Goal: Book appointment/travel/reservation

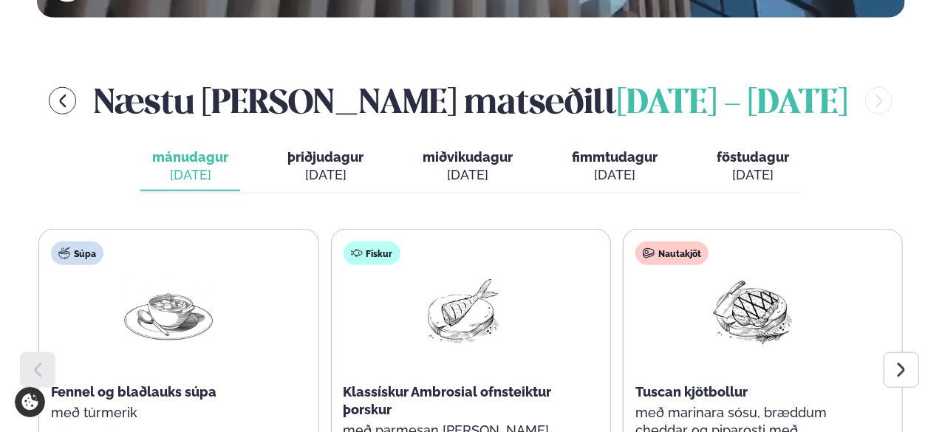
scroll to position [624, 0]
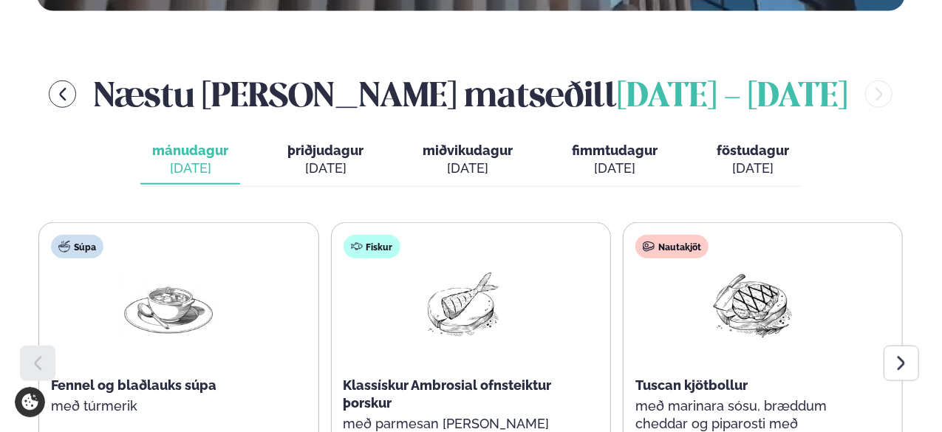
click at [611, 143] on span "fimmtudagur" at bounding box center [615, 151] width 86 height 16
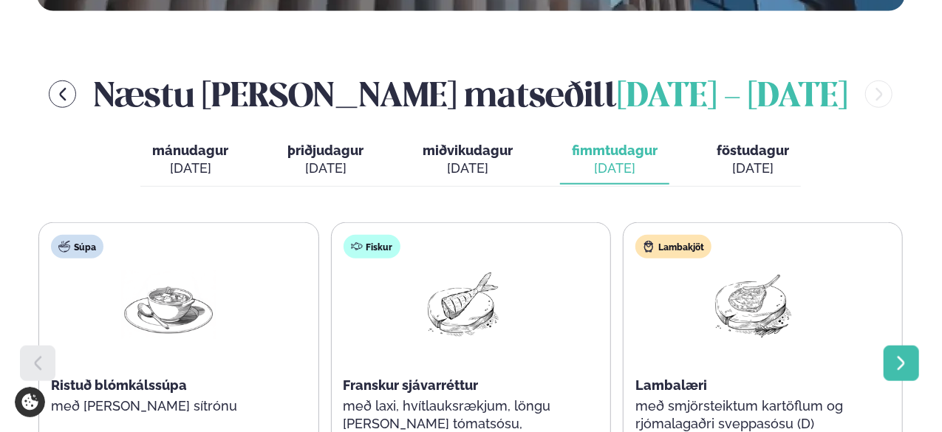
click at [891, 346] on div at bounding box center [901, 363] width 35 height 35
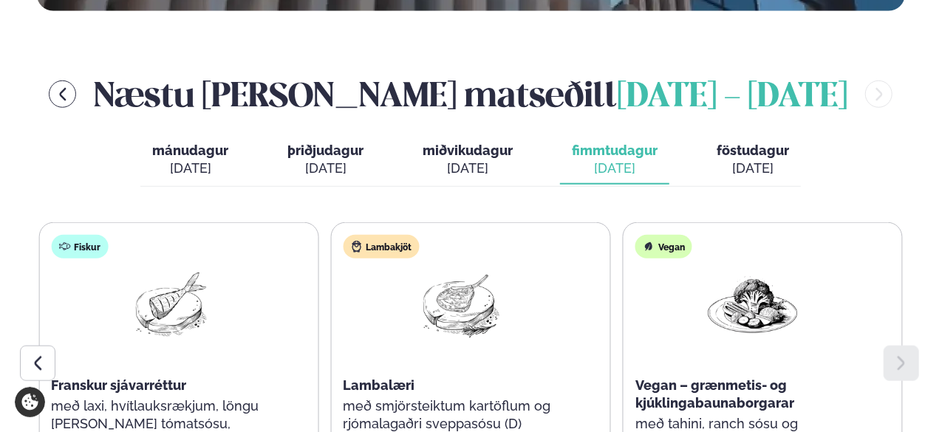
click at [744, 143] on span "föstudagur" at bounding box center [753, 151] width 72 height 16
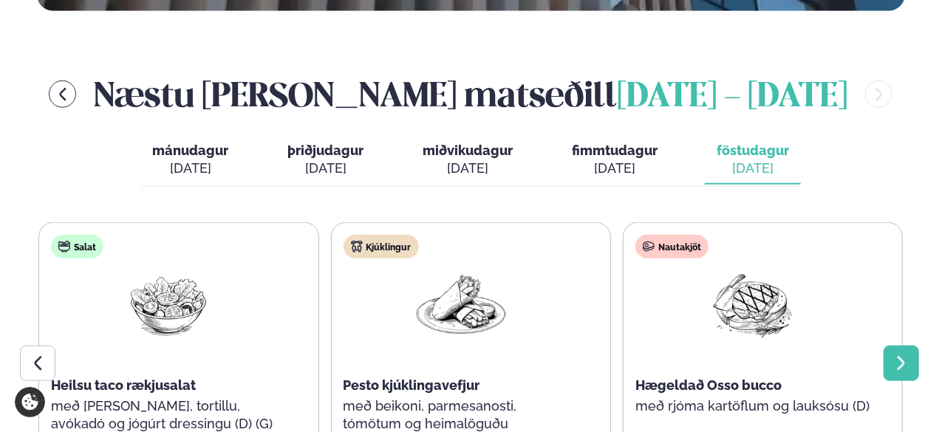
click at [900, 355] on icon at bounding box center [902, 364] width 18 height 18
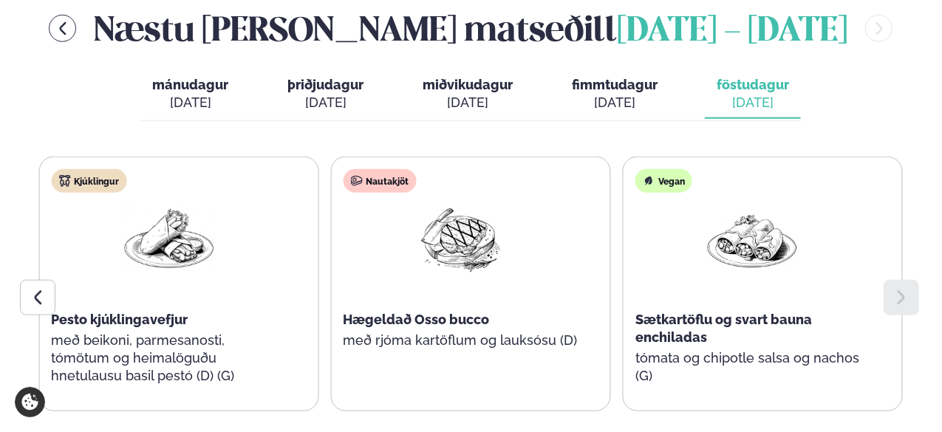
scroll to position [692, 0]
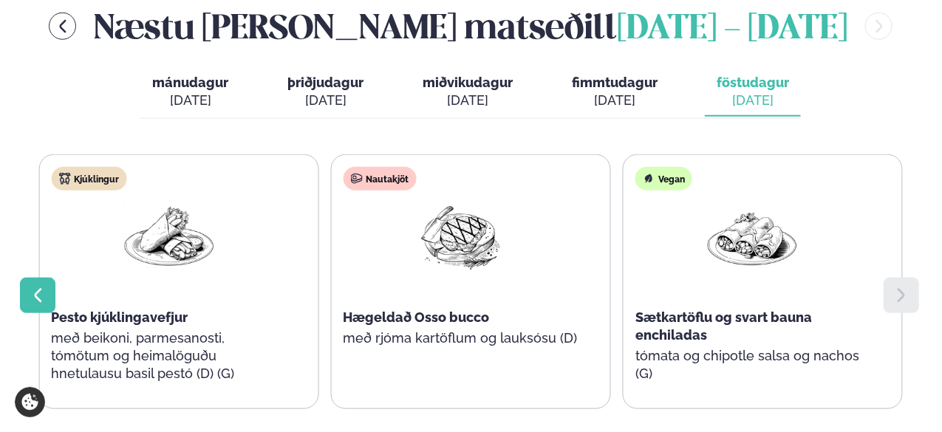
click at [37, 288] on icon at bounding box center [38, 295] width 7 height 14
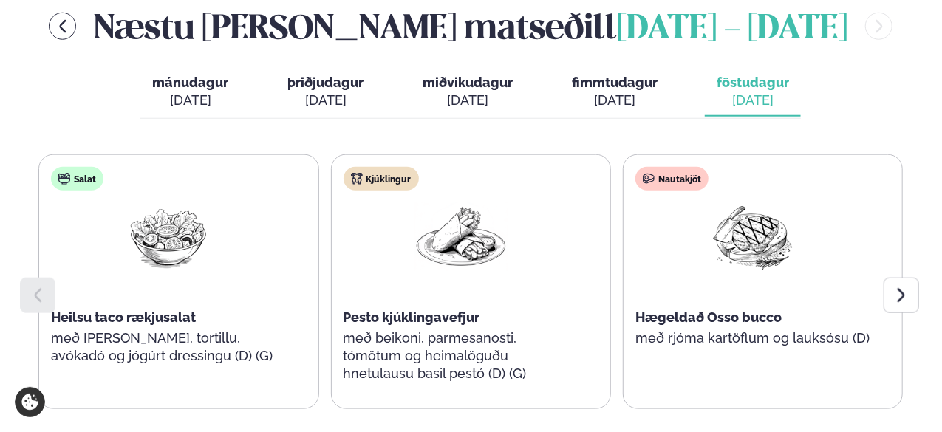
click at [573, 92] on div "[DATE]" at bounding box center [615, 101] width 86 height 18
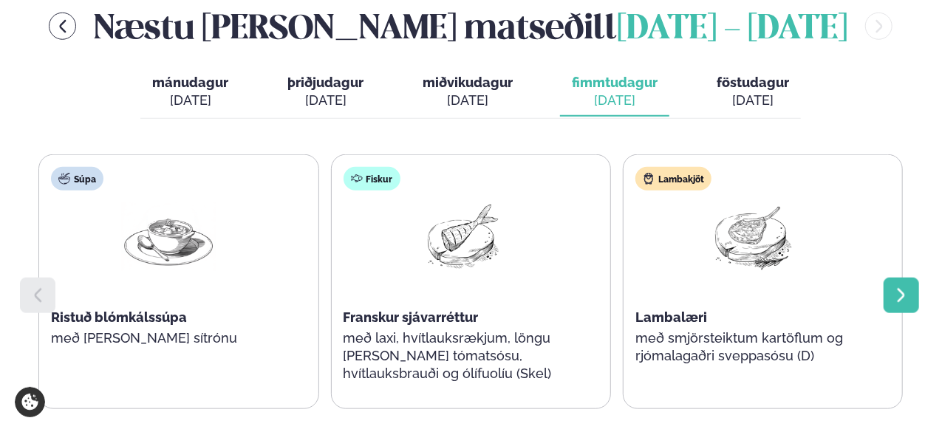
click at [897, 287] on icon at bounding box center [902, 296] width 18 height 18
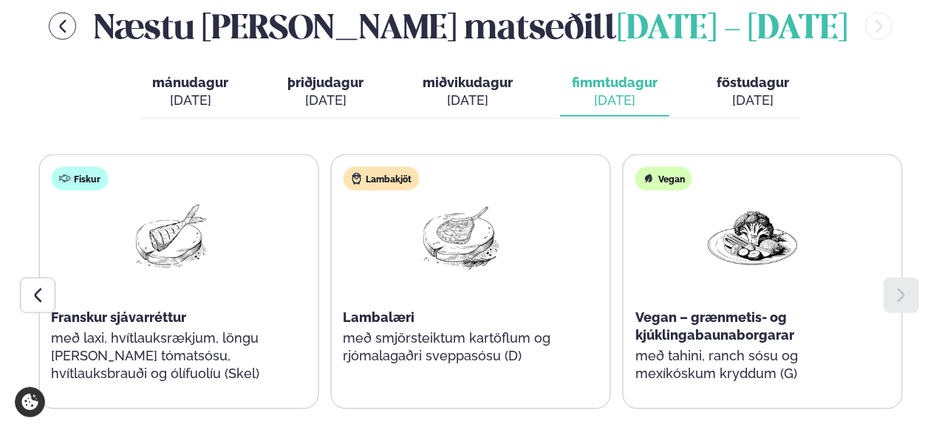
click at [490, 92] on div "[DATE]" at bounding box center [468, 101] width 90 height 18
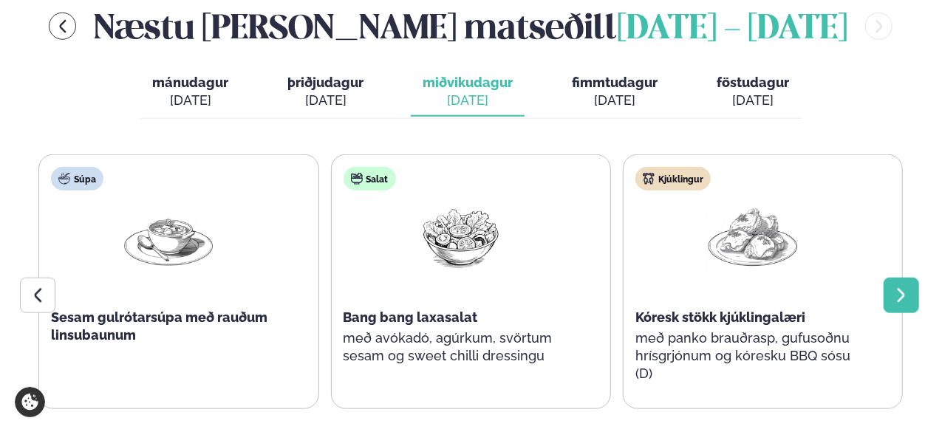
click at [895, 278] on div at bounding box center [901, 295] width 35 height 35
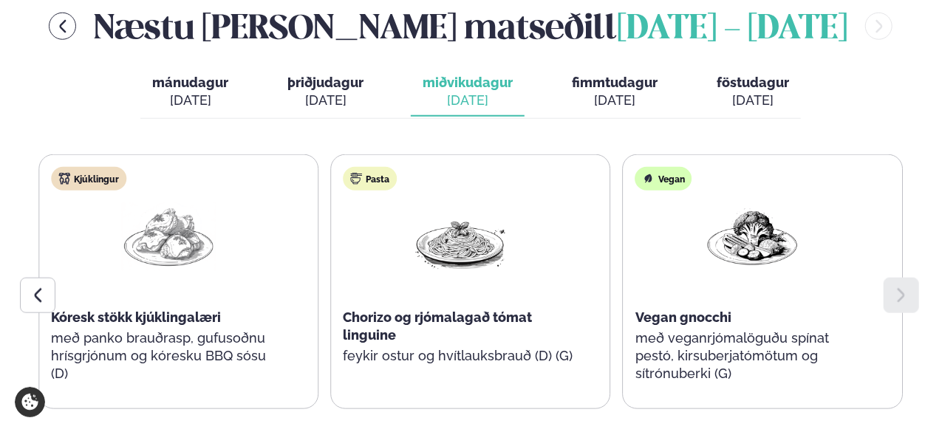
click at [318, 75] on span "þriðjudagur" at bounding box center [325, 83] width 76 height 16
